Goal: Transaction & Acquisition: Purchase product/service

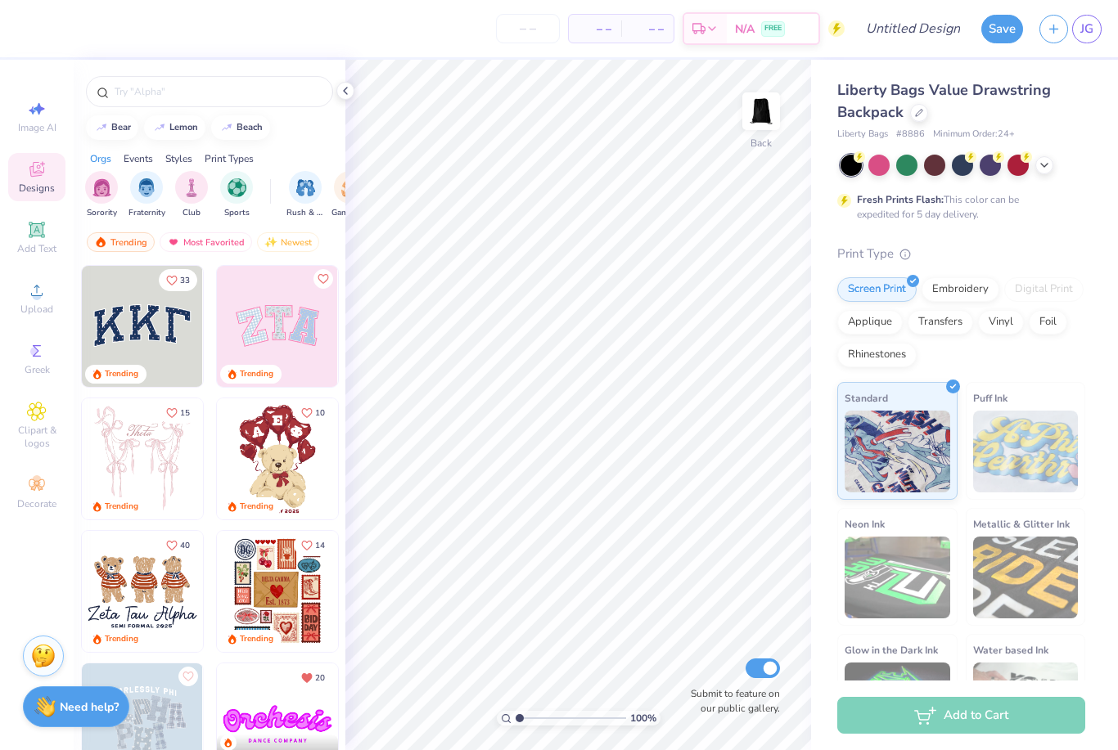
click at [510, 43] on input "number" at bounding box center [528, 28] width 64 height 29
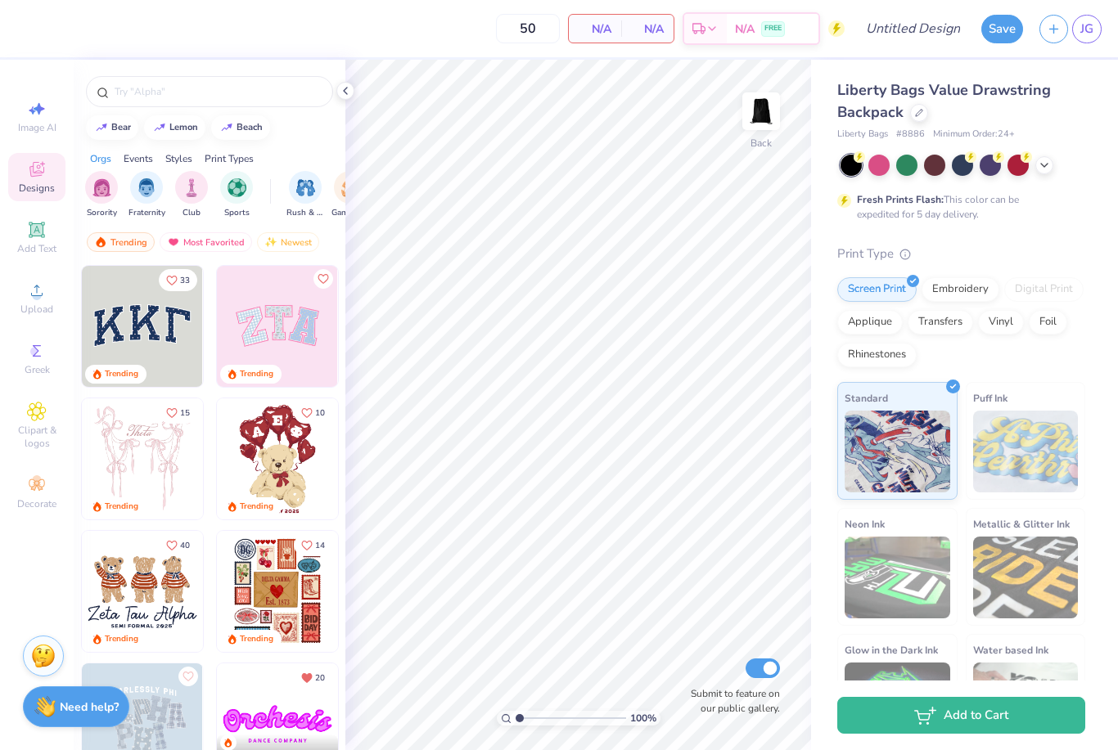
type input "50"
click at [968, 279] on div "Embroidery" at bounding box center [960, 289] width 78 height 25
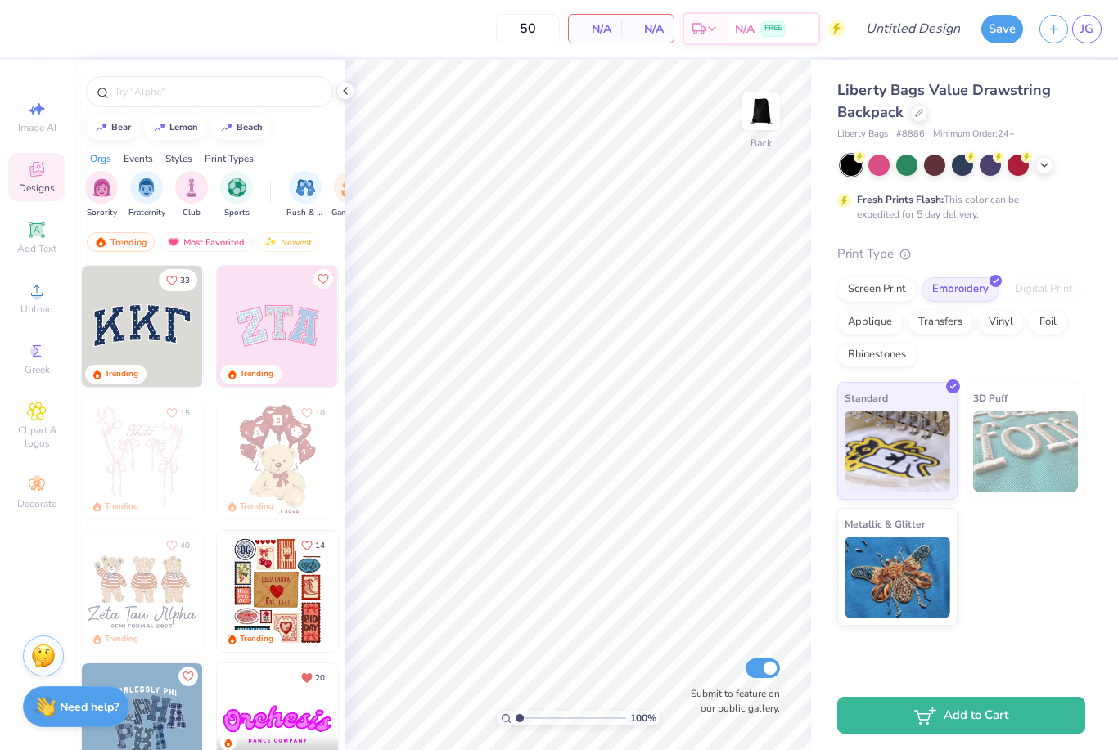
click at [119, 313] on img at bounding box center [142, 326] width 121 height 121
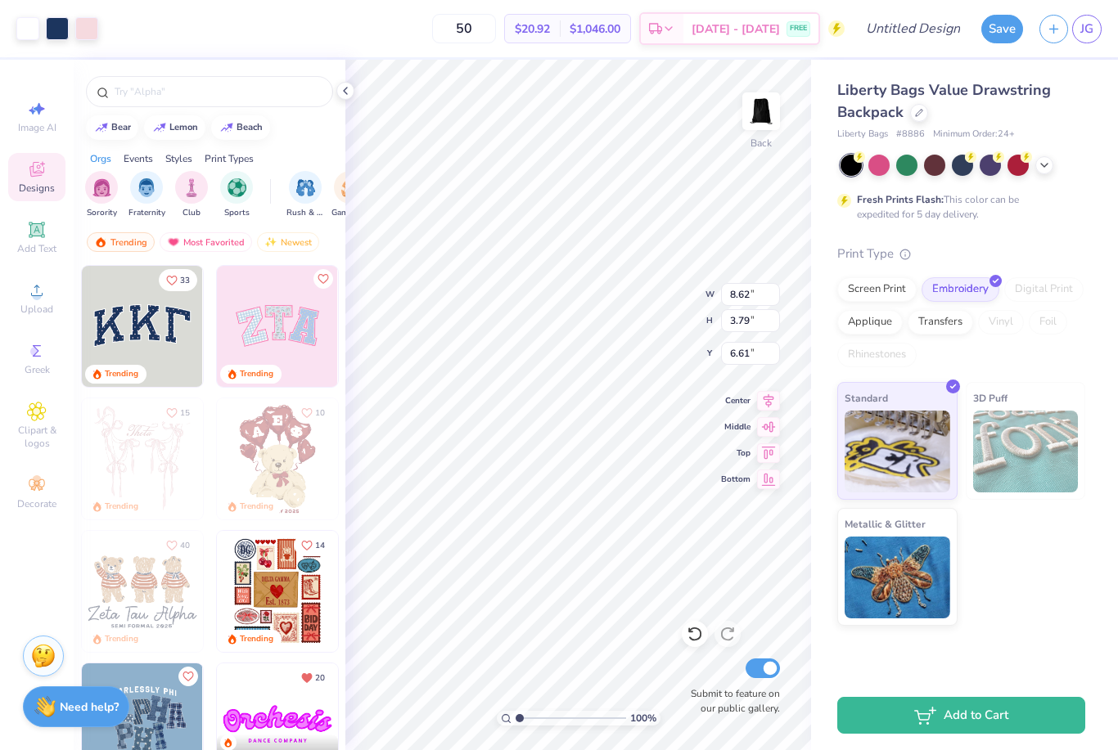
click at [846, 288] on div "Screen Print" at bounding box center [876, 289] width 79 height 25
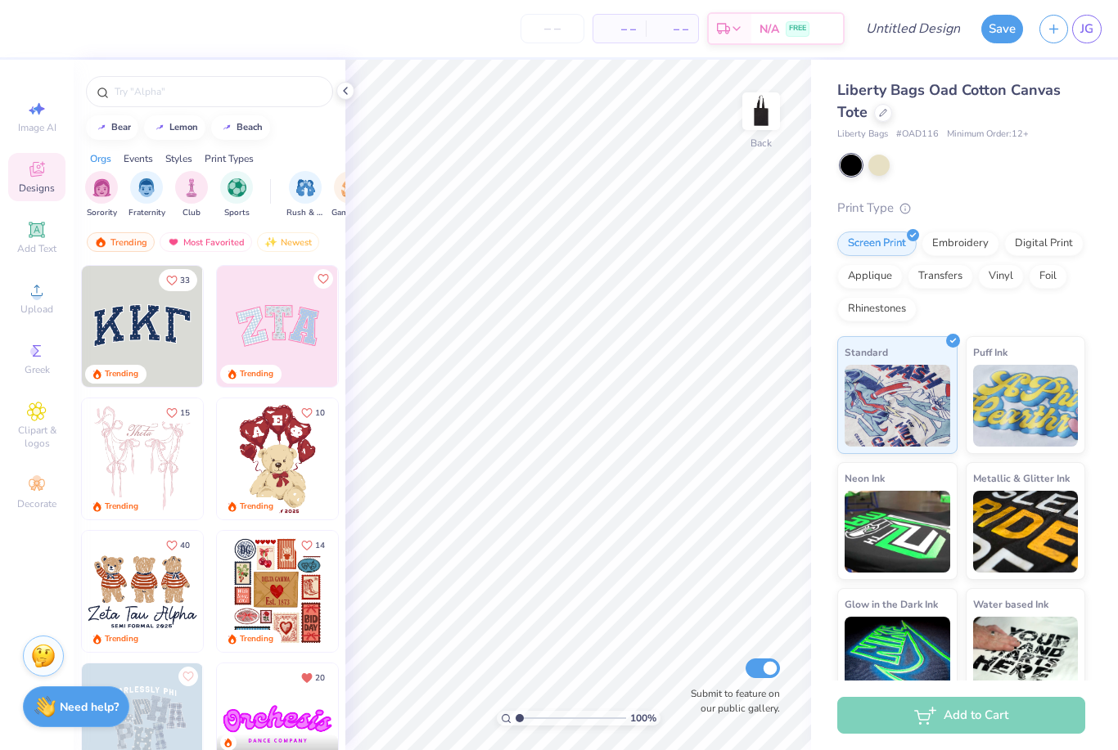
click at [562, 30] on input "number" at bounding box center [552, 28] width 64 height 29
type input "9"
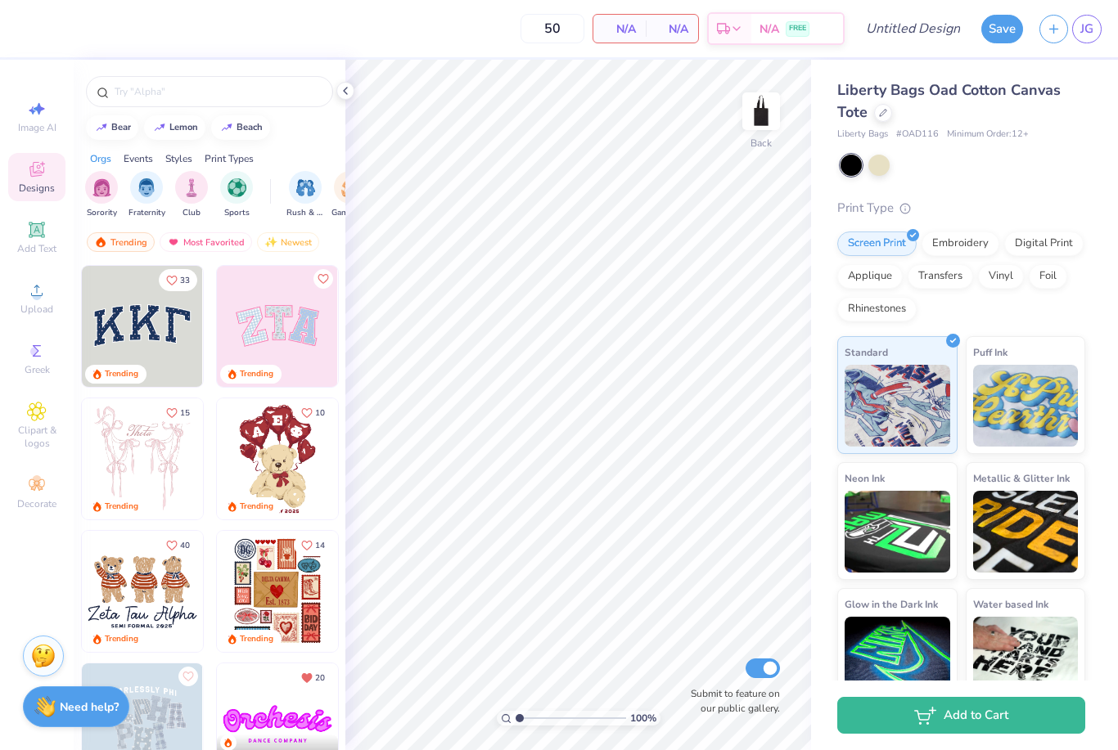
type input "50"
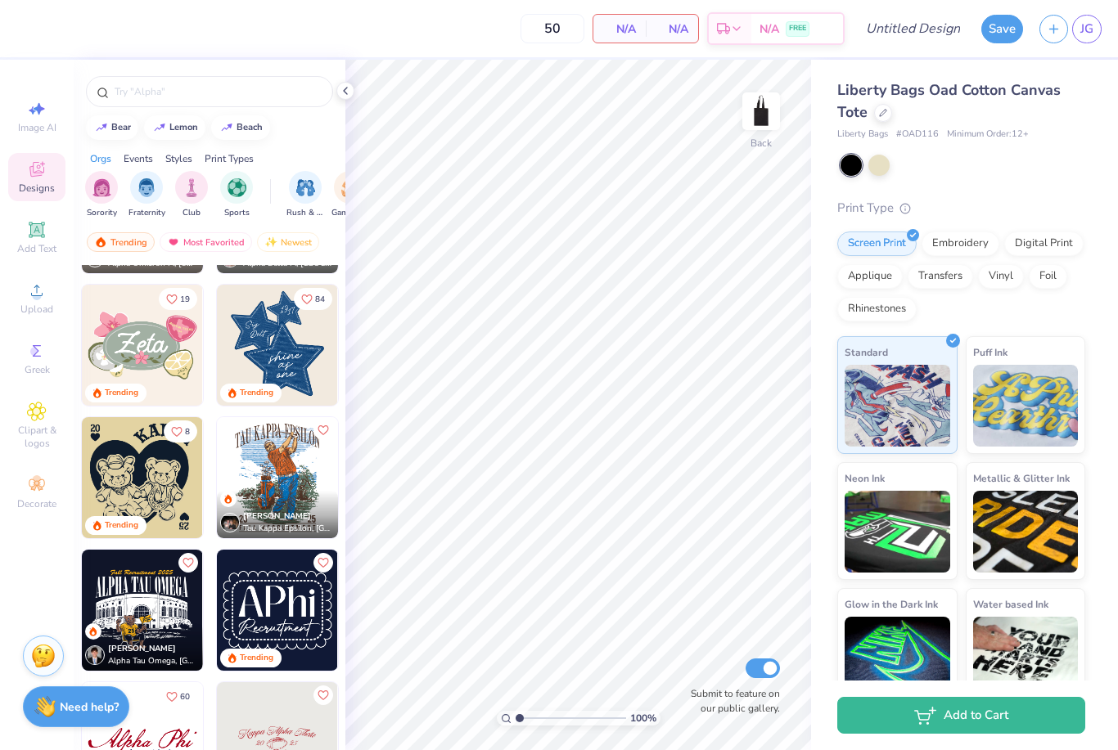
scroll to position [1070, 0]
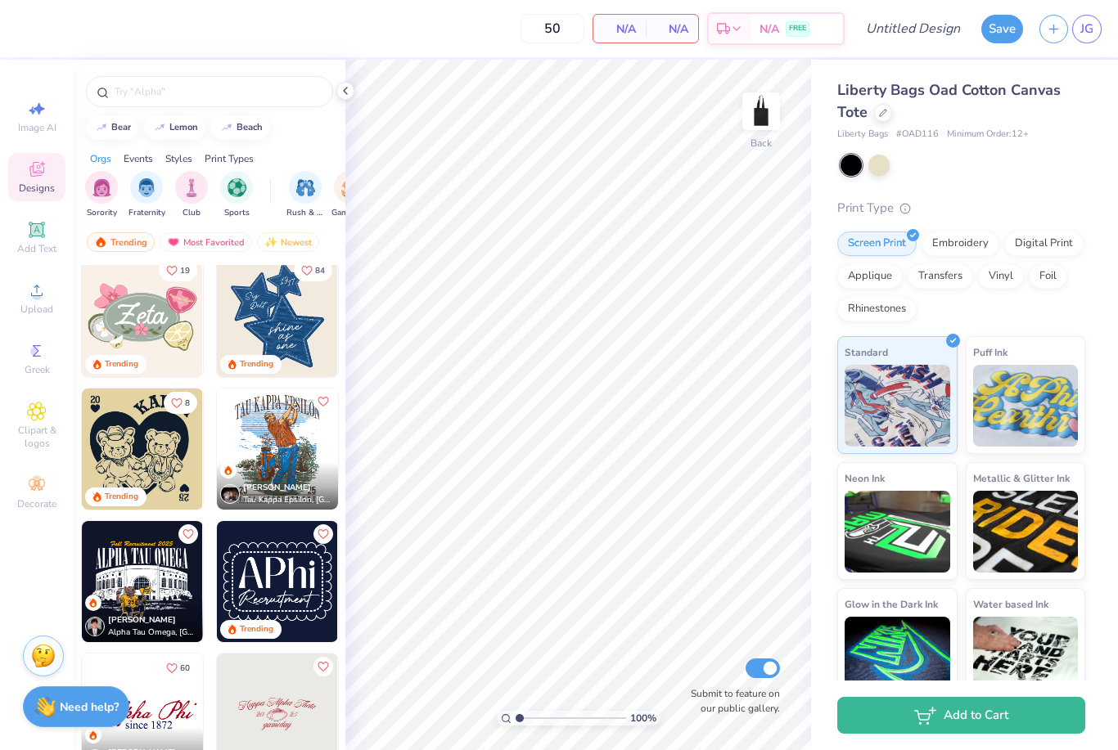
click at [131, 314] on img at bounding box center [142, 316] width 121 height 121
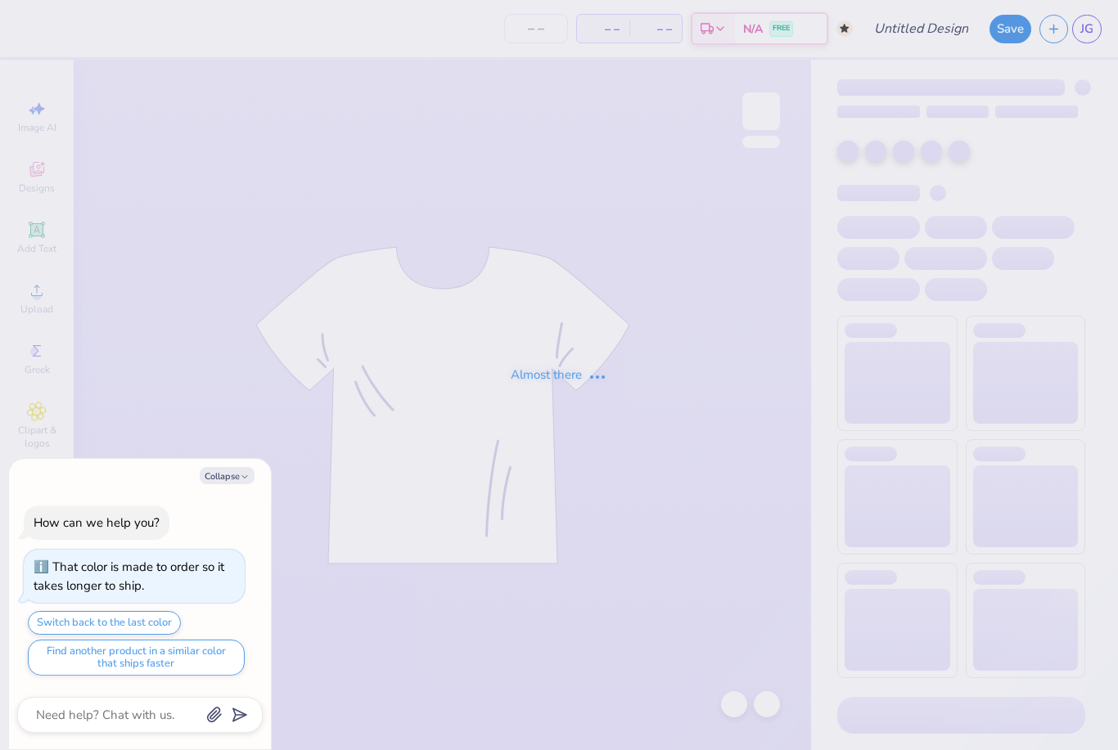
click at [954, 180] on div "Almost there" at bounding box center [559, 375] width 1118 height 750
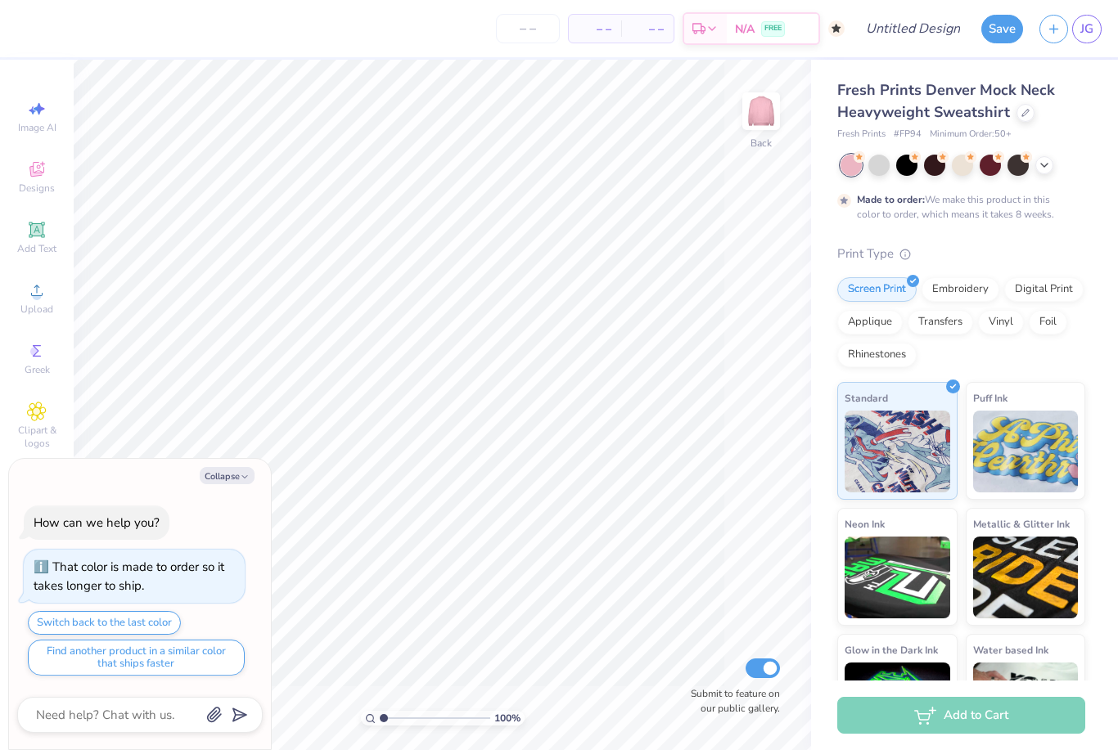
type textarea "x"
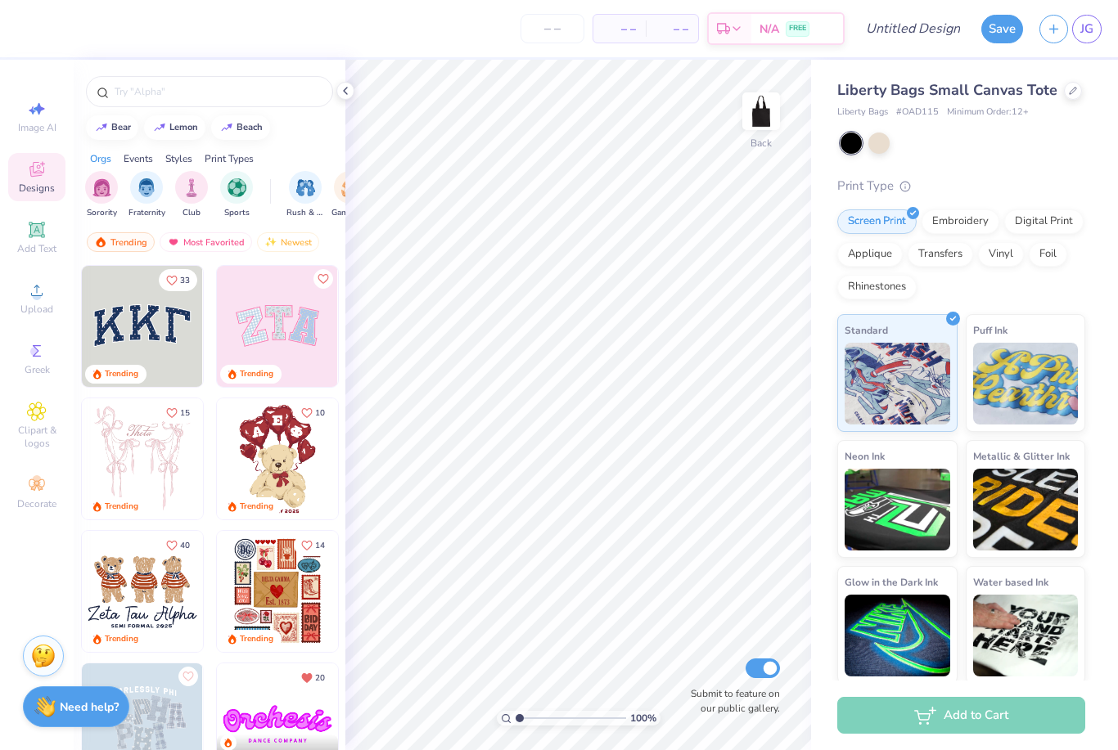
click at [880, 137] on div at bounding box center [878, 143] width 21 height 21
click at [128, 322] on img at bounding box center [142, 326] width 121 height 121
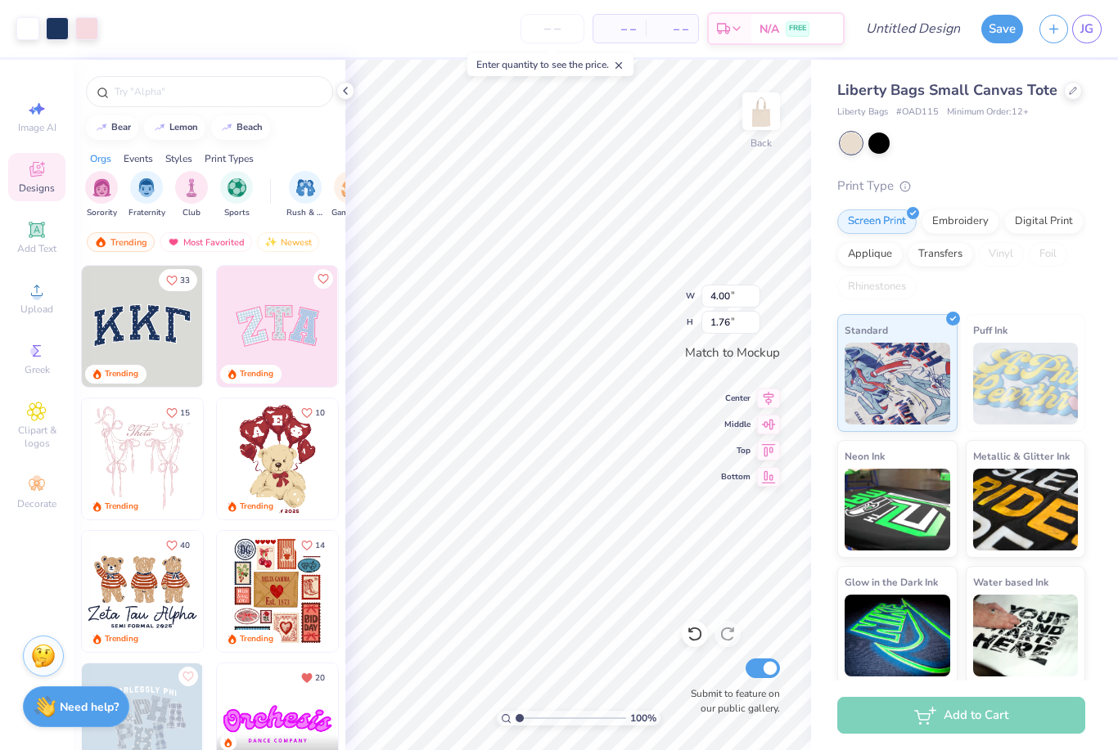
click at [553, 20] on input "number" at bounding box center [552, 28] width 64 height 29
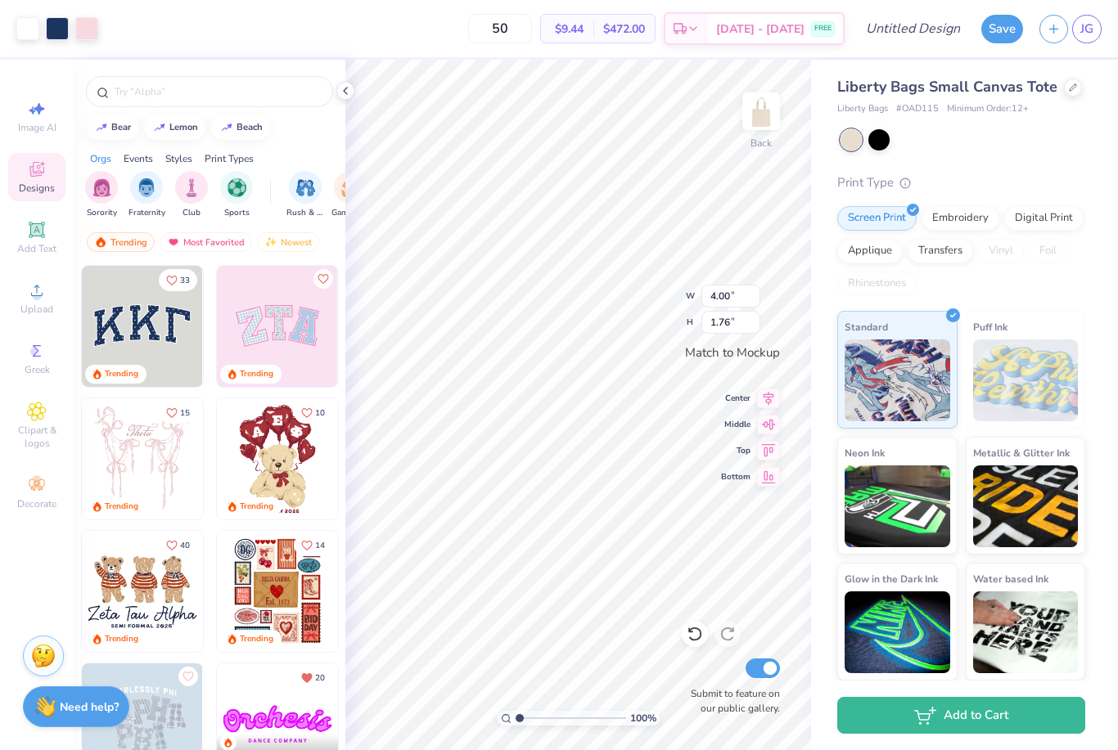
scroll to position [2, 0]
type input "50"
click at [978, 209] on div "Embroidery" at bounding box center [960, 219] width 78 height 25
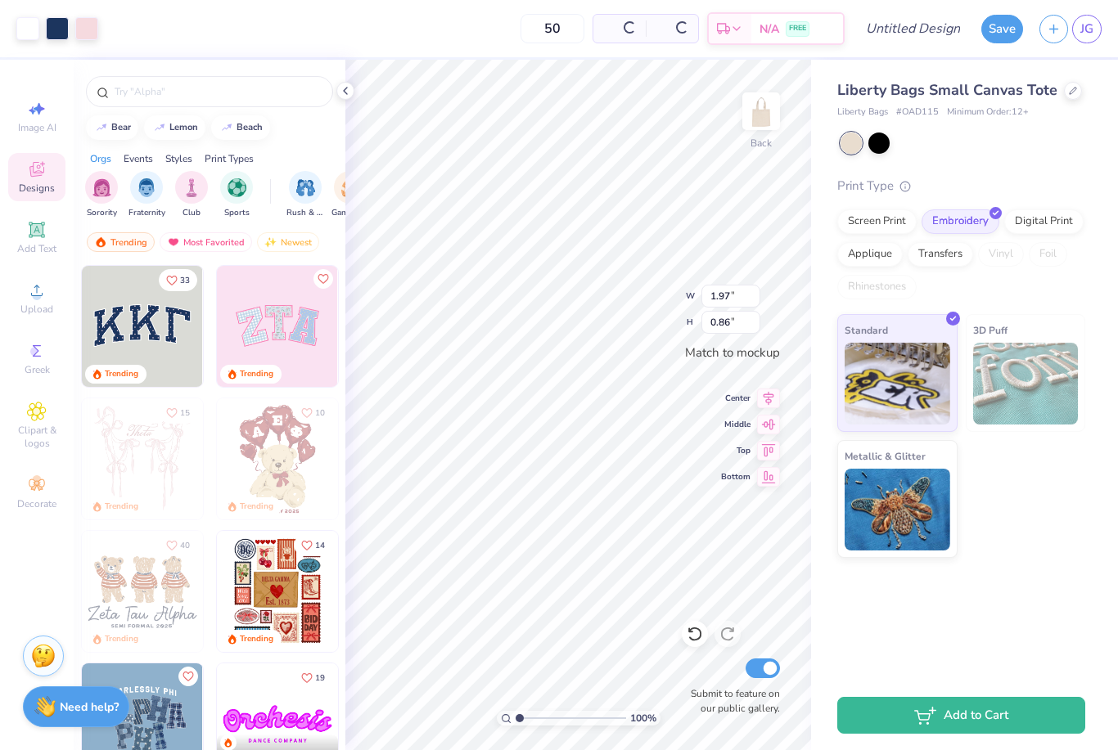
type input "1.97"
type input "0.86"
click at [893, 223] on div "Screen Print" at bounding box center [876, 221] width 79 height 25
type input "4.00"
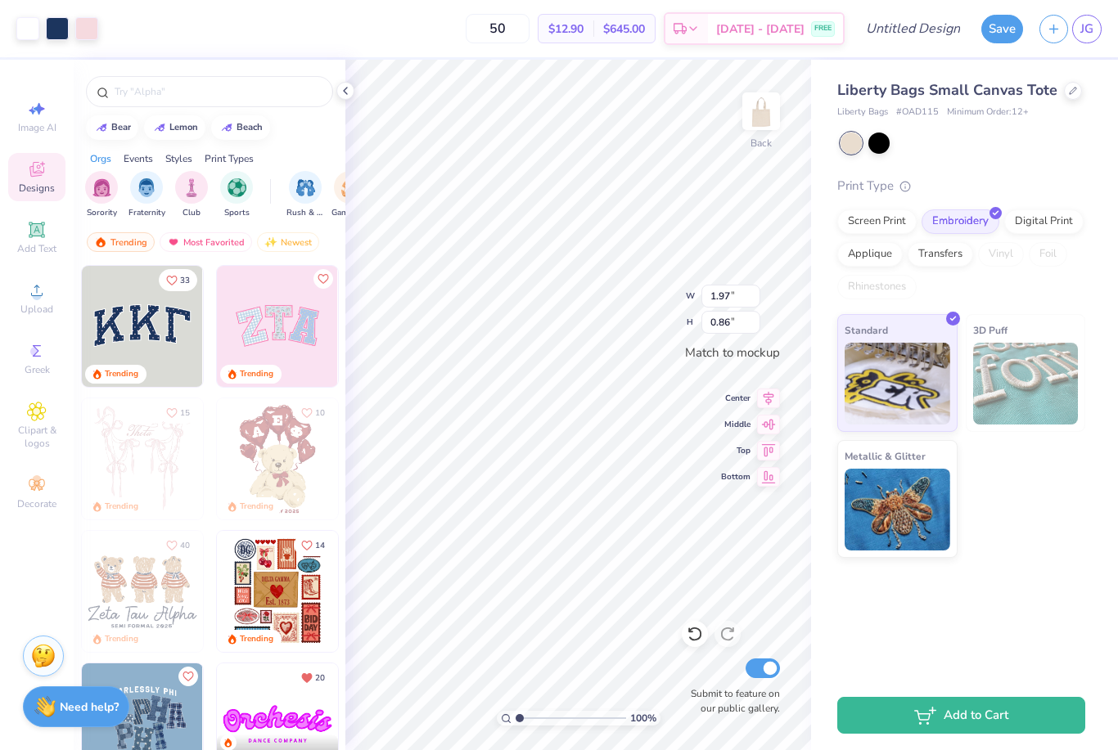
type input "1.76"
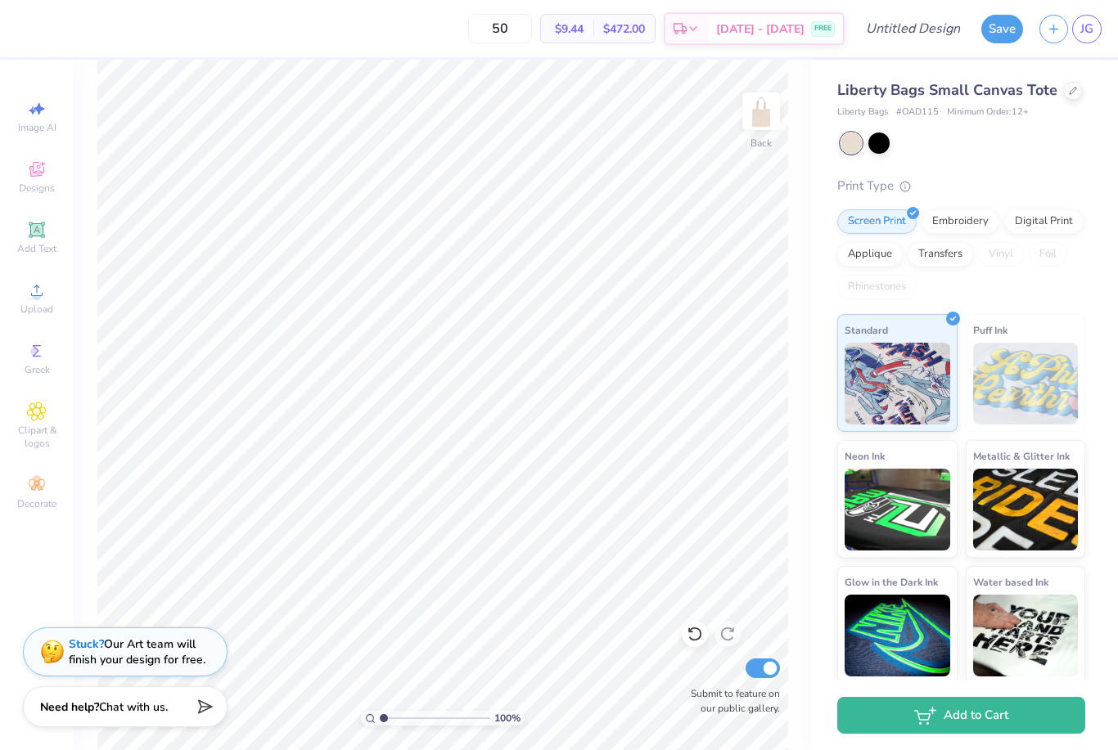
click at [529, 39] on input "50" at bounding box center [500, 28] width 64 height 29
type input "5"
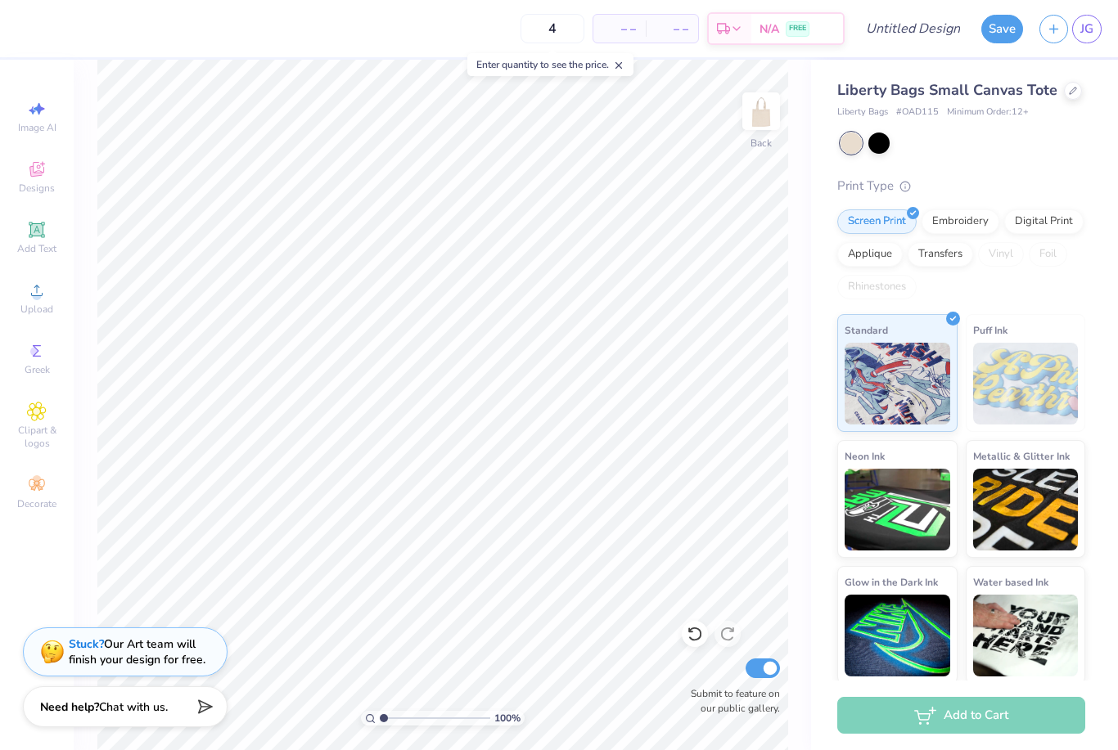
type input "40"
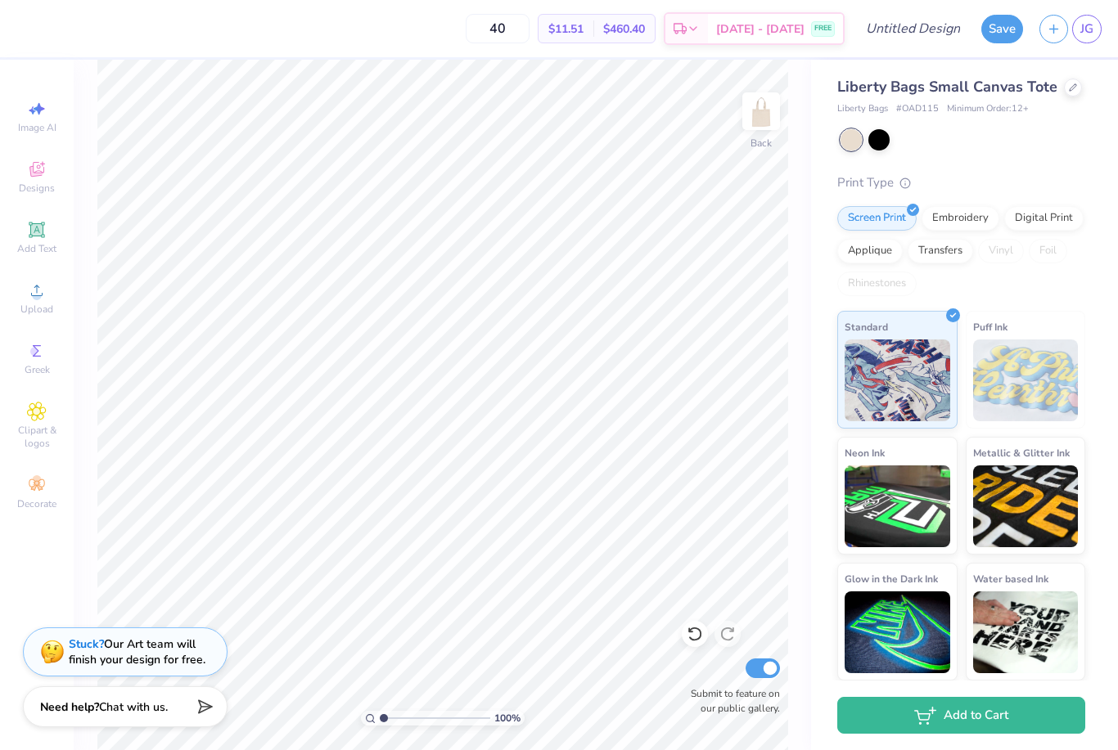
scroll to position [2, 0]
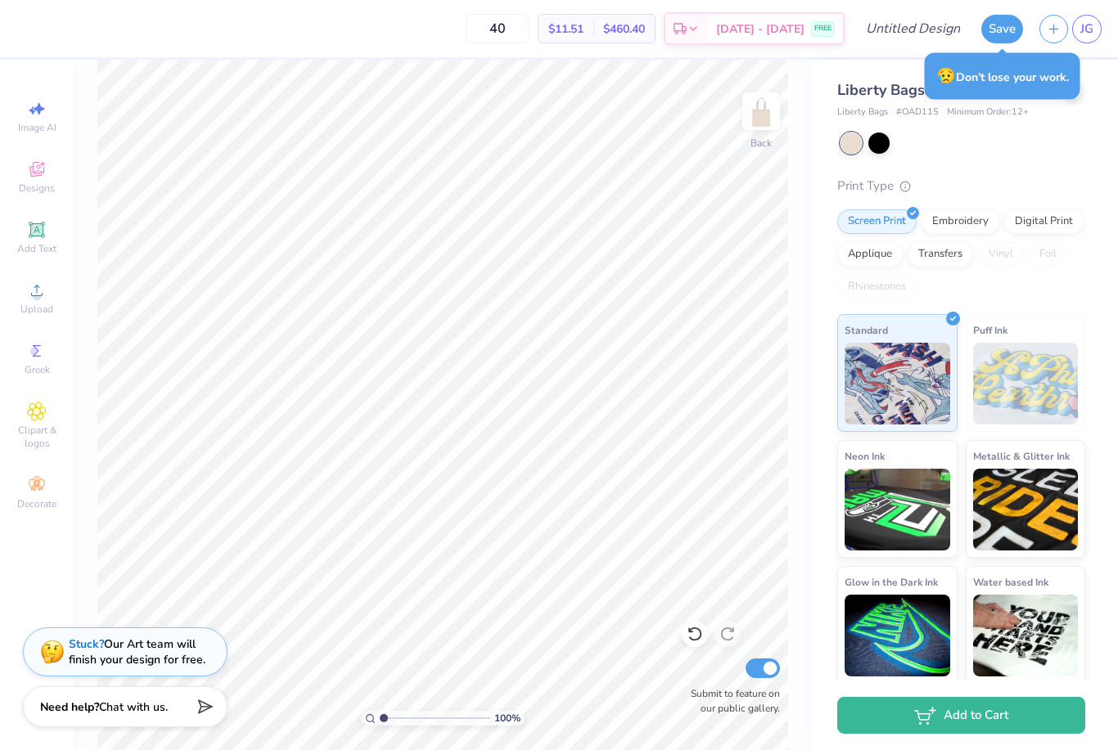
click at [991, 146] on div at bounding box center [962, 143] width 245 height 21
